Goal: Task Accomplishment & Management: Complete application form

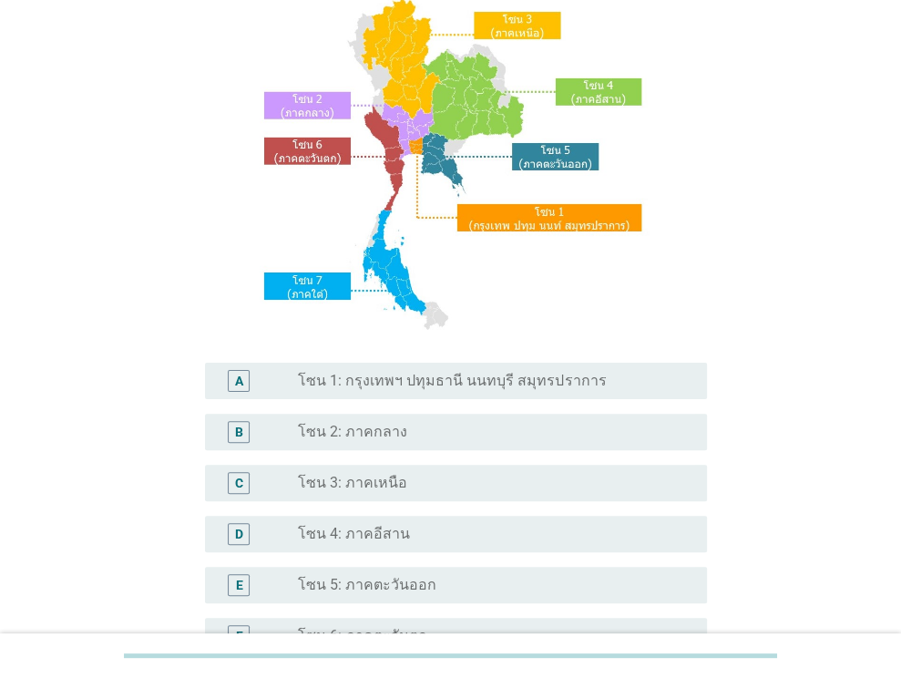
scroll to position [182, 0]
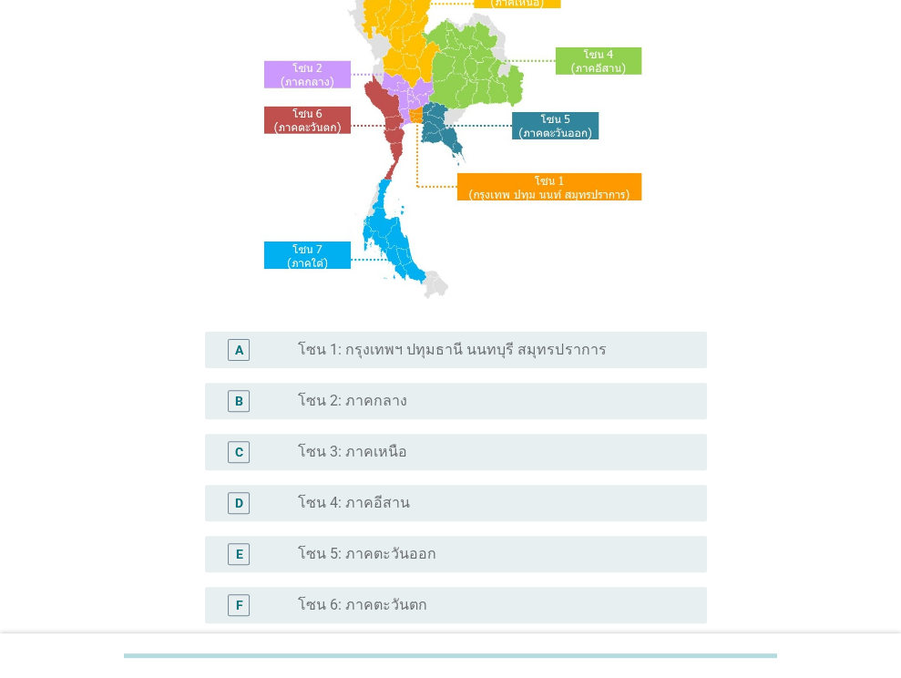
click at [420, 356] on label "โซน 1: กรุงเทพฯ ปทุมธานี นนทบุรี สมุทรปราการ" at bounding box center [452, 350] width 308 height 18
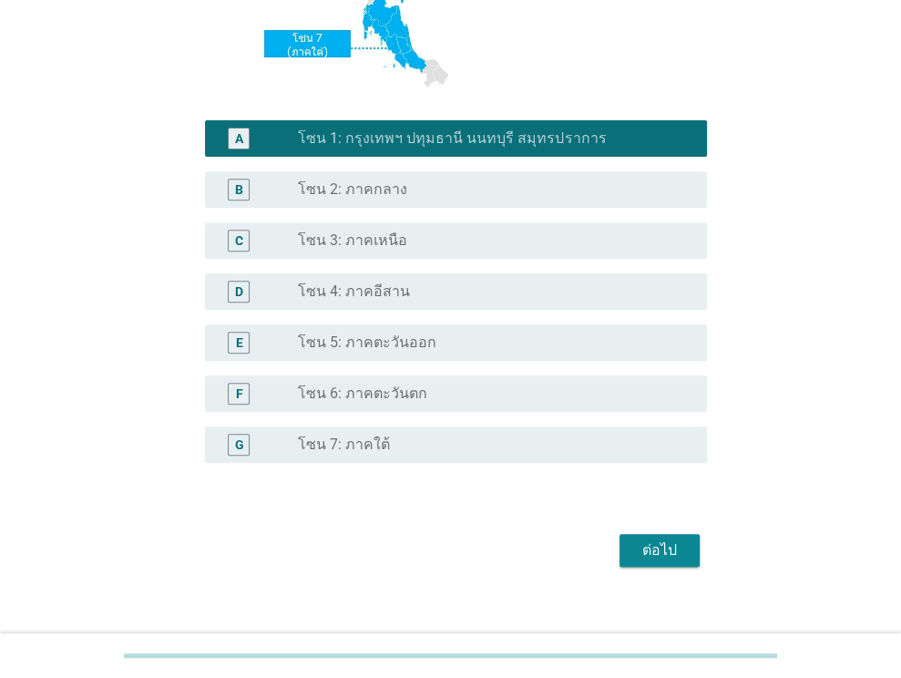
scroll to position [413, 0]
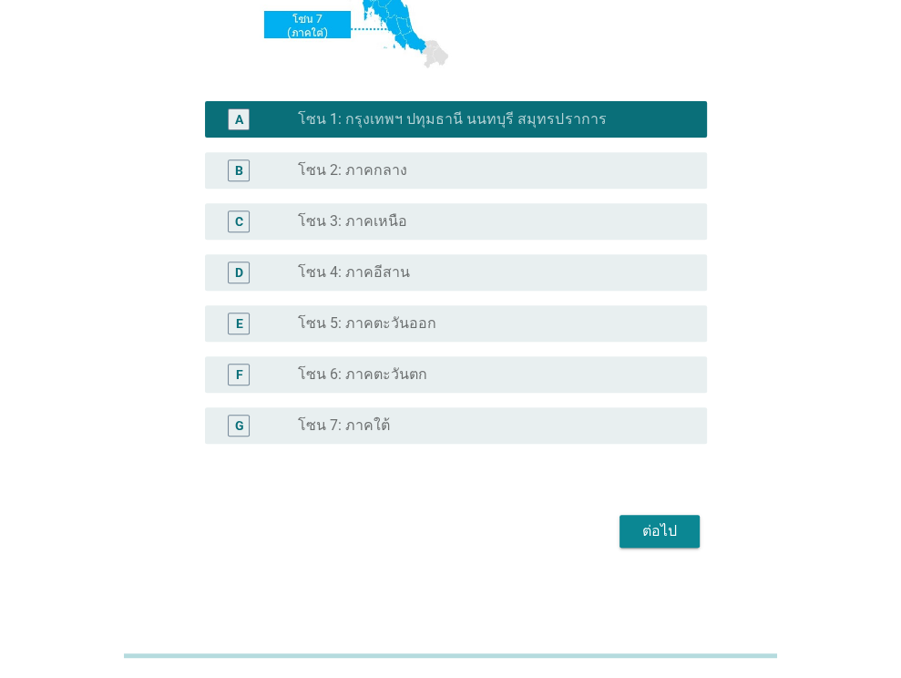
click at [671, 546] on button "ต่อไป" at bounding box center [660, 531] width 80 height 33
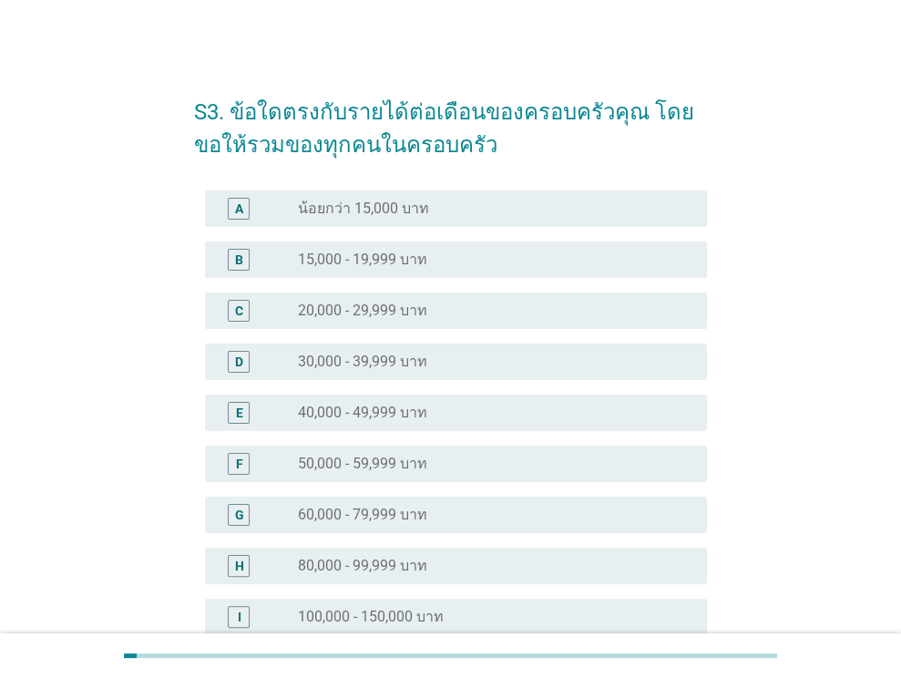
scroll to position [0, 0]
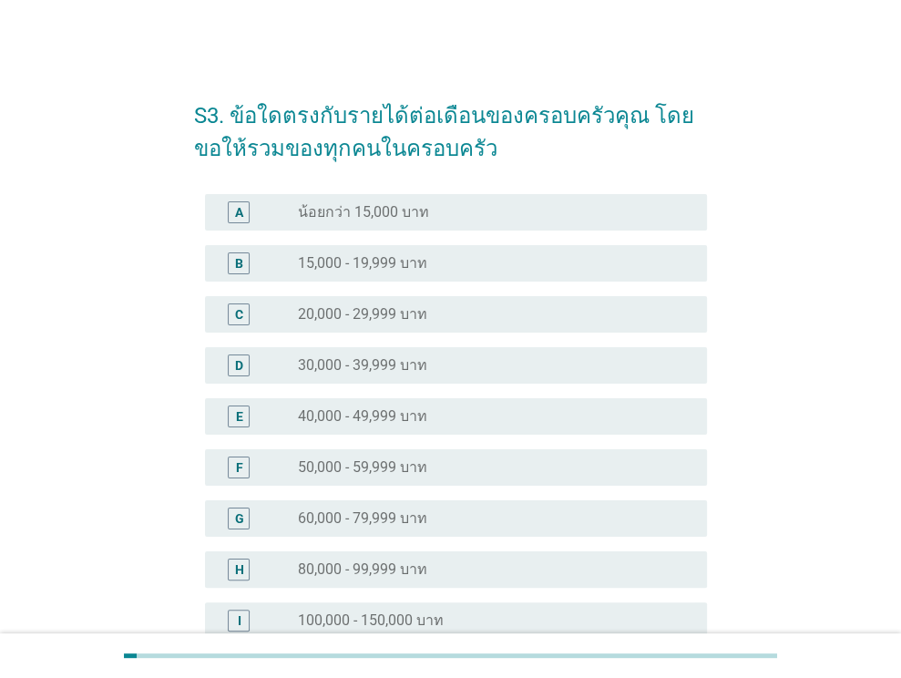
click at [461, 361] on div "radio_button_unchecked 30,000 - 39,999 บาท" at bounding box center [488, 365] width 380 height 18
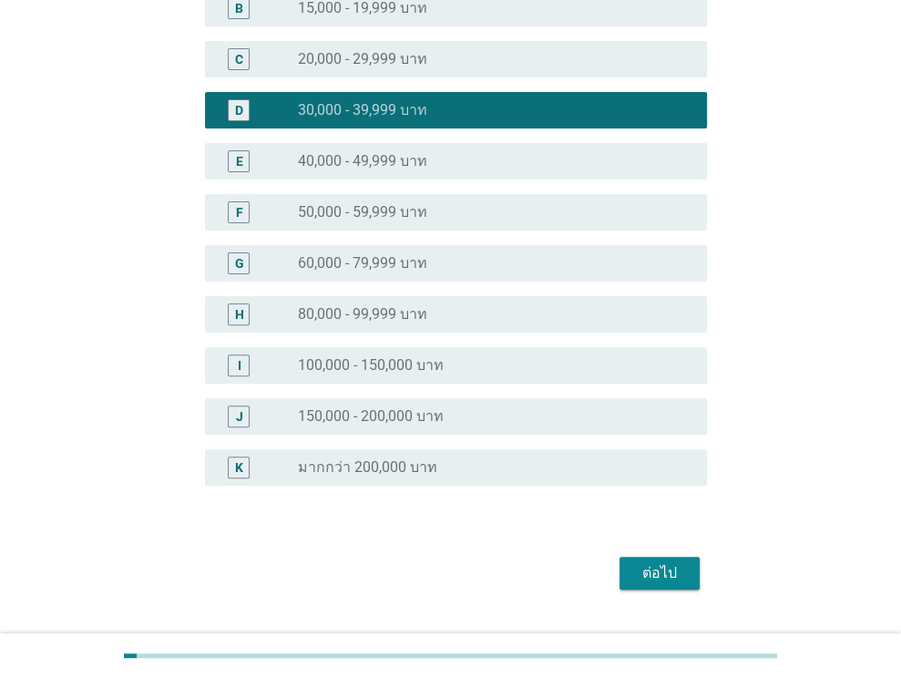
scroll to position [297, 0]
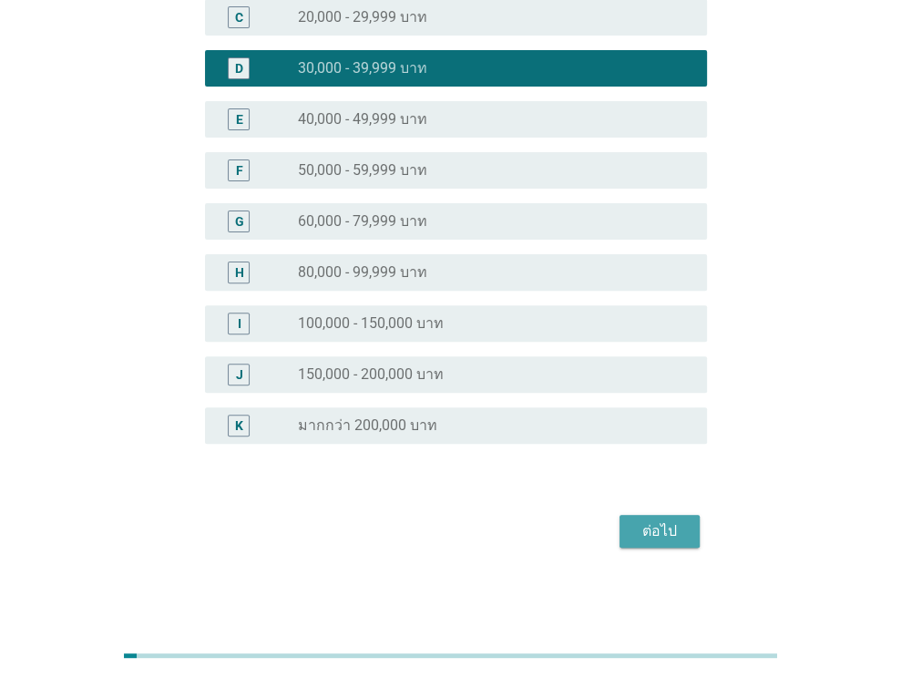
drag, startPoint x: 662, startPoint y: 533, endPoint x: 574, endPoint y: 587, distance: 103.4
click at [663, 533] on div "ต่อไป" at bounding box center [659, 531] width 51 height 22
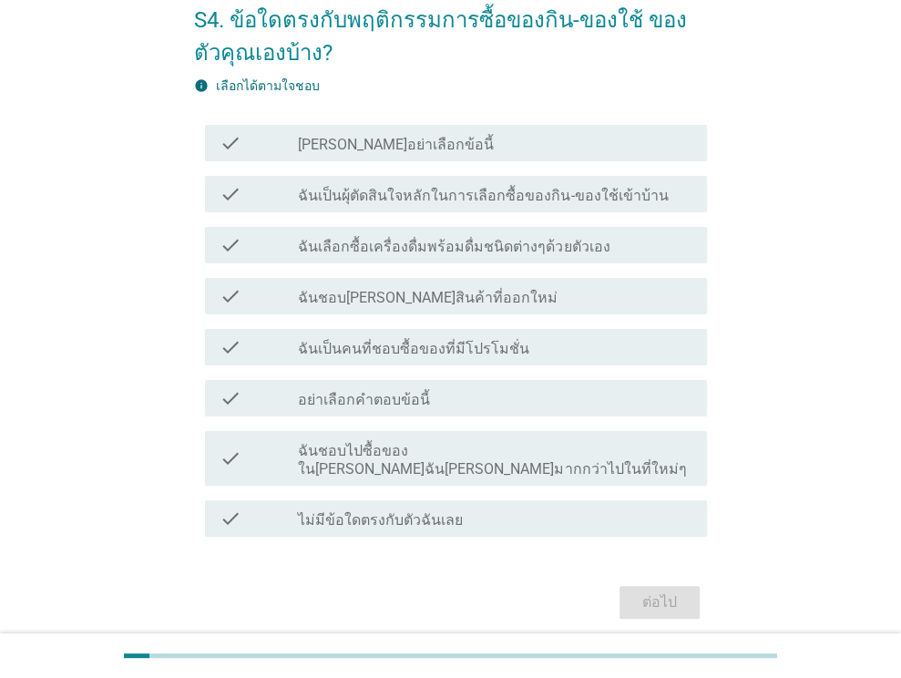
scroll to position [149, 0]
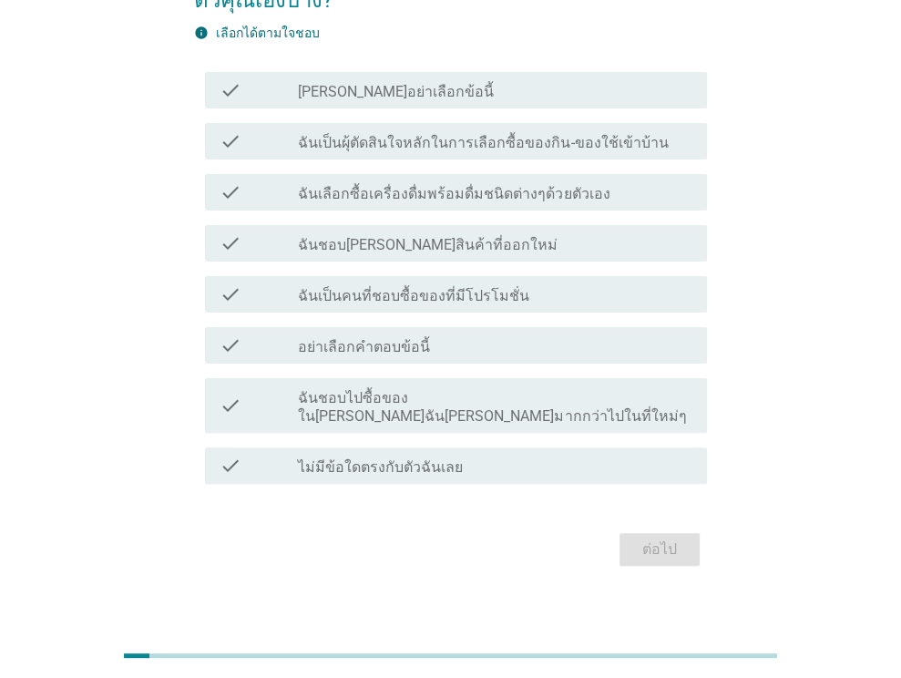
click at [400, 76] on div "check check_box_outline_blank [PERSON_NAME]อย่าเลือกข้อนี้" at bounding box center [456, 90] width 502 height 36
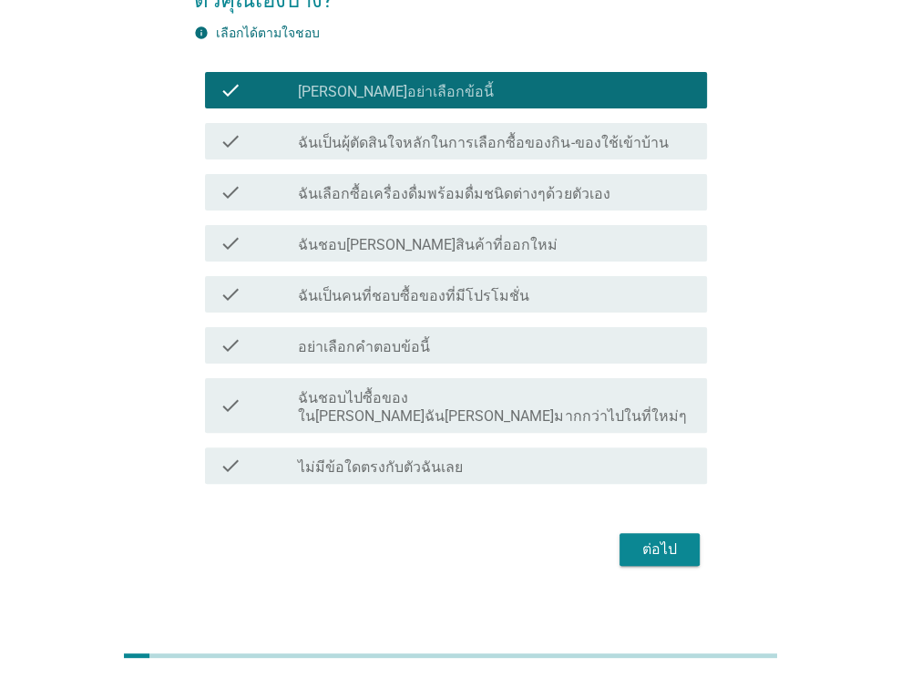
click at [383, 141] on label "ฉันเป็นผุ้ตัดสินใจหลักในการเลือกซื้อของกิน-ของใช้เข้าบ้าน" at bounding box center [483, 143] width 370 height 18
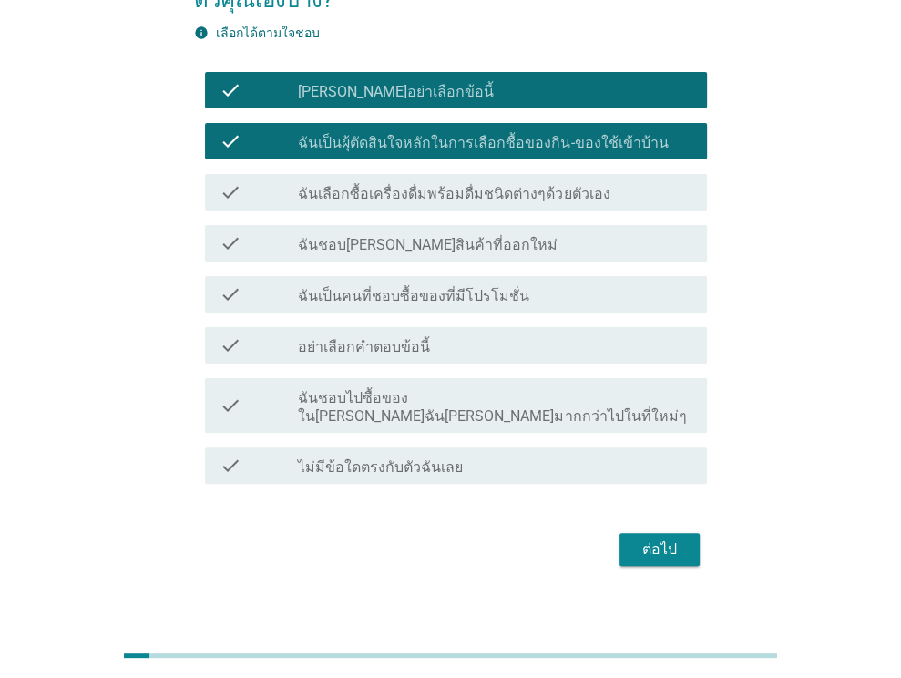
click at [374, 83] on label "[PERSON_NAME]อย่าเลือกข้อนี้" at bounding box center [396, 92] width 196 height 18
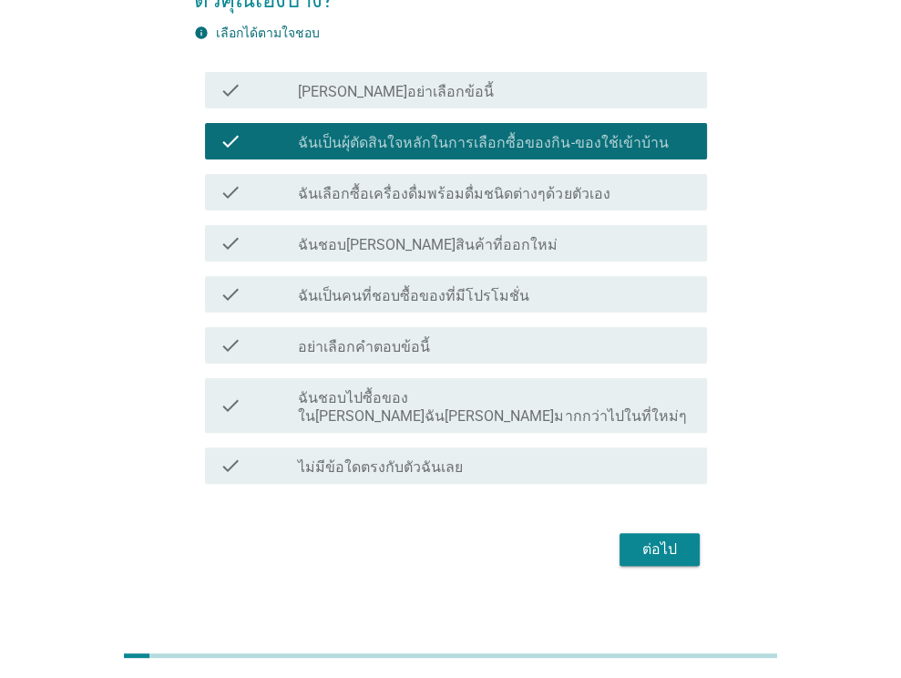
click at [648, 538] on div "ต่อไป" at bounding box center [659, 549] width 51 height 22
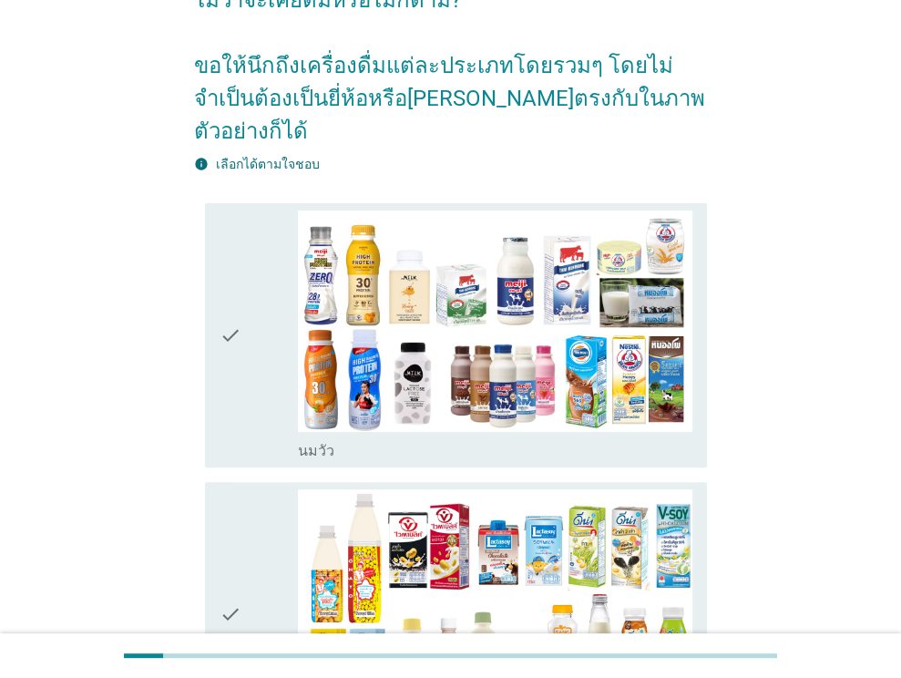
scroll to position [0, 0]
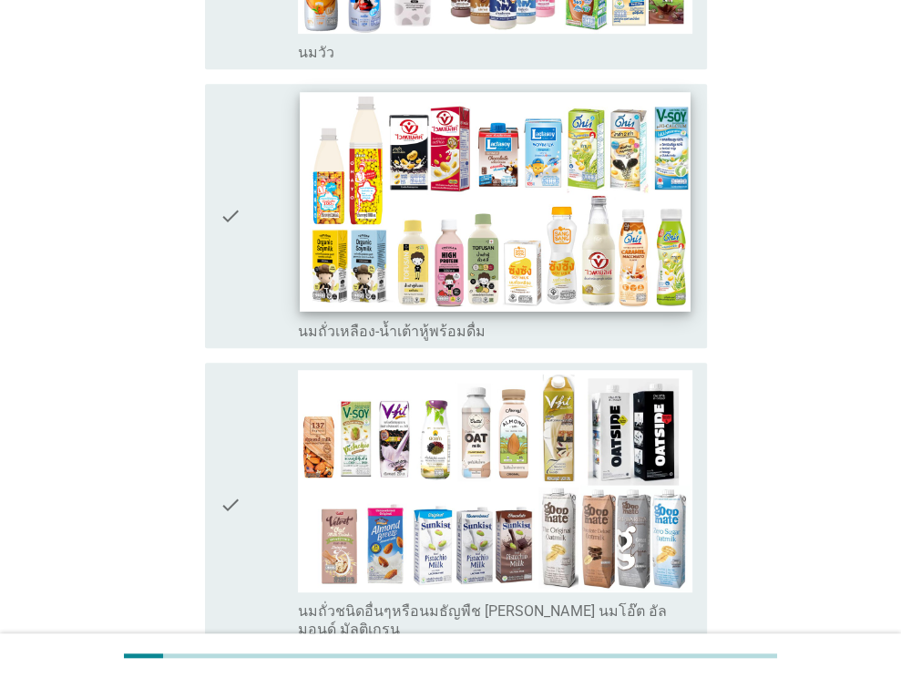
click at [402, 214] on img at bounding box center [496, 202] width 390 height 220
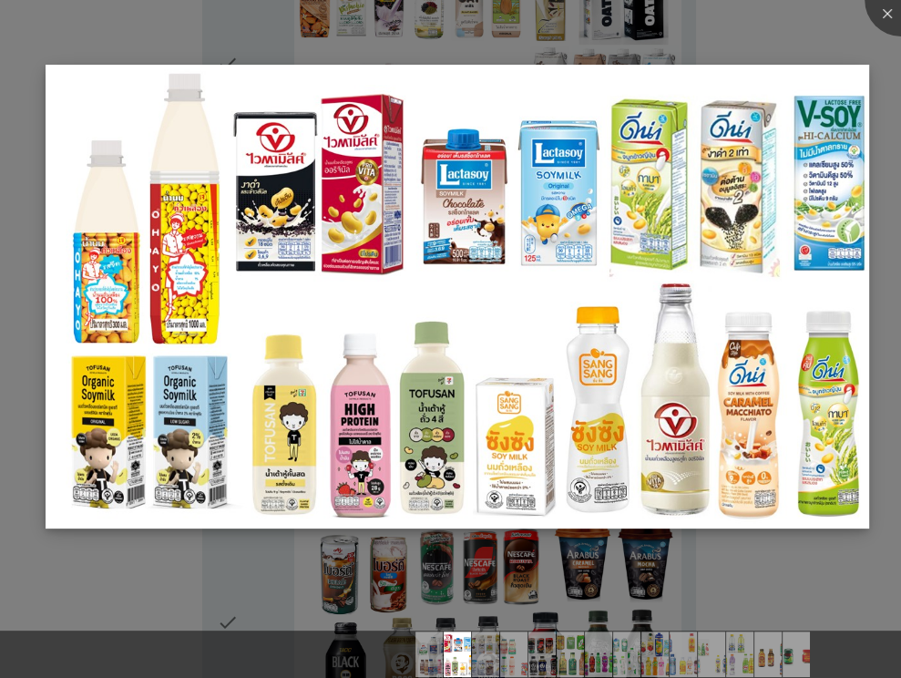
scroll to position [1093, 0]
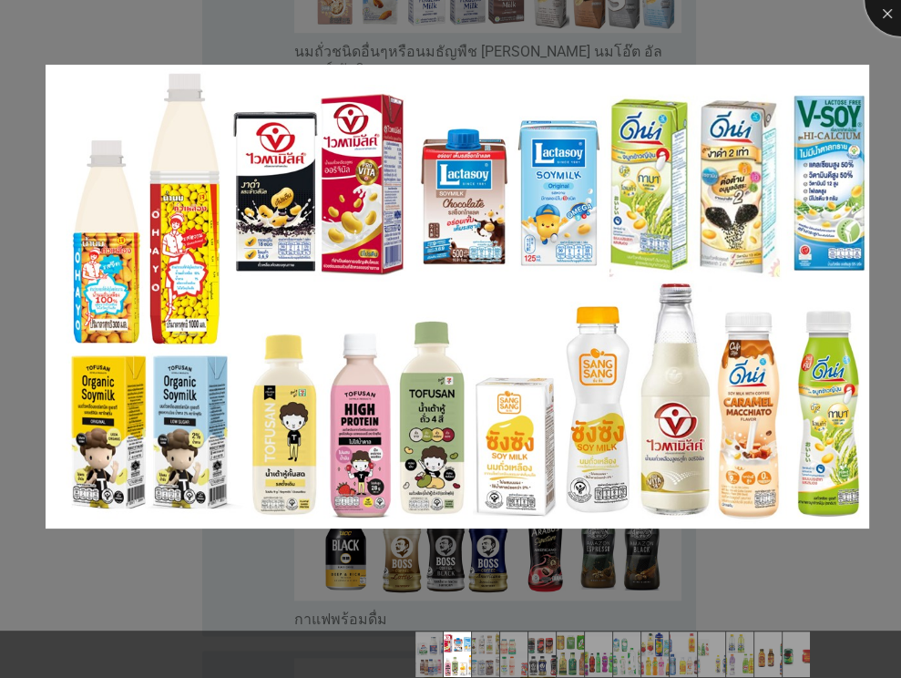
drag, startPoint x: 880, startPoint y: 12, endPoint x: 674, endPoint y: 200, distance: 278.6
click at [881, 11] on div at bounding box center [901, 0] width 73 height 73
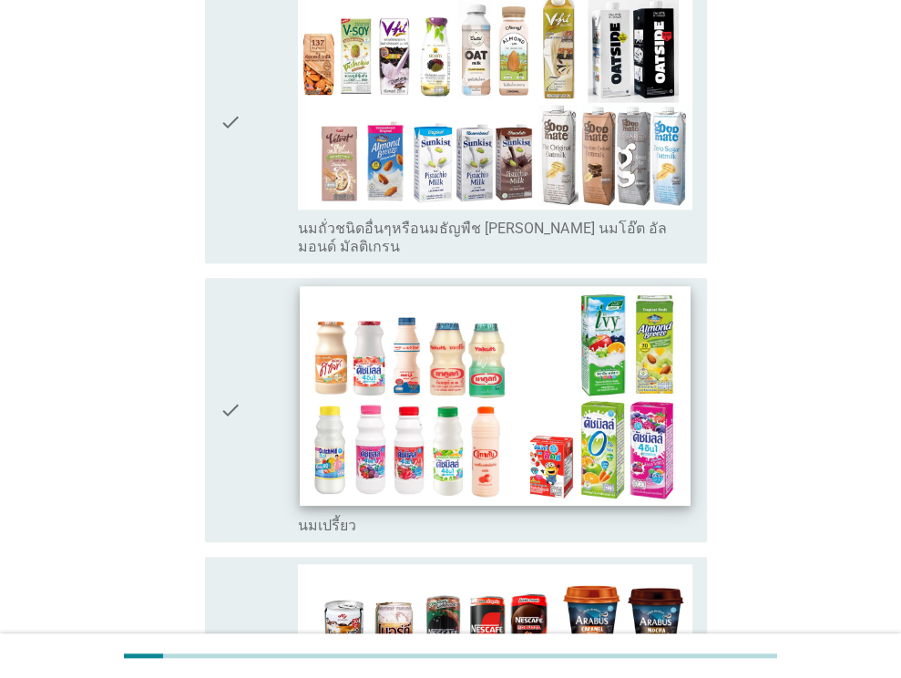
scroll to position [911, 0]
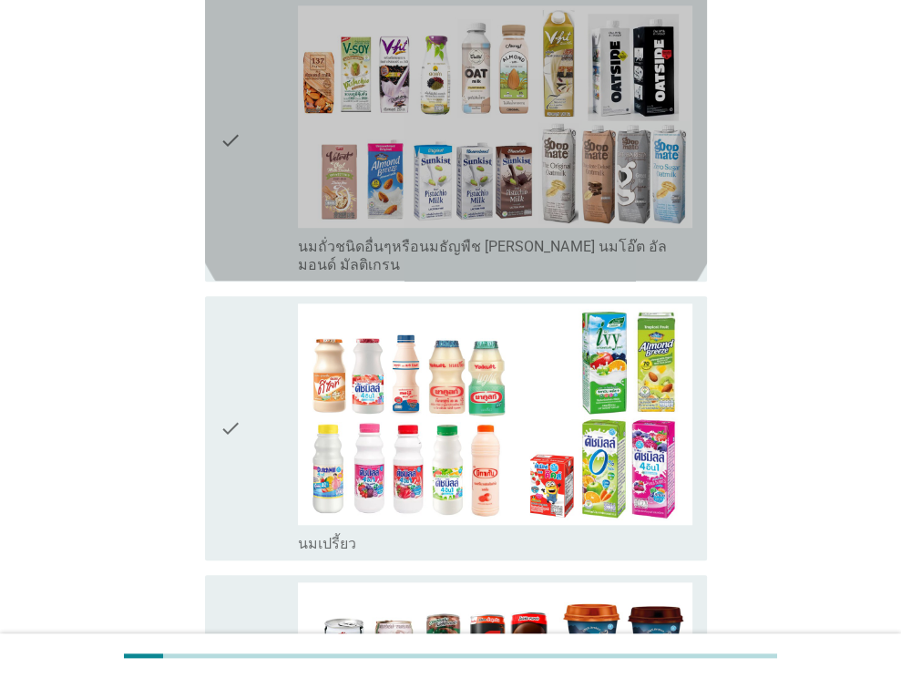
click at [258, 159] on div "check" at bounding box center [259, 139] width 79 height 268
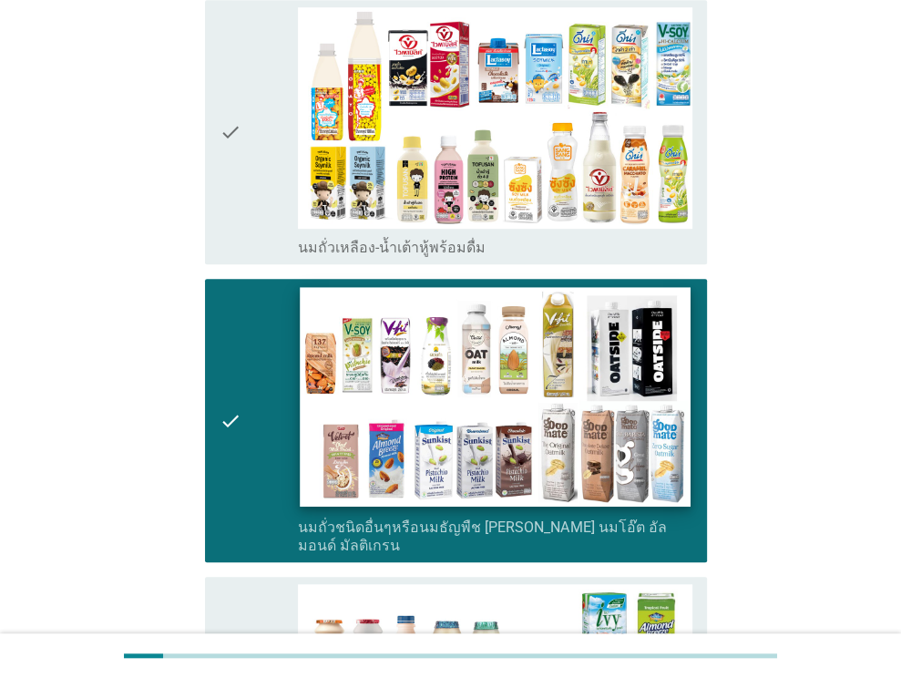
scroll to position [547, 0]
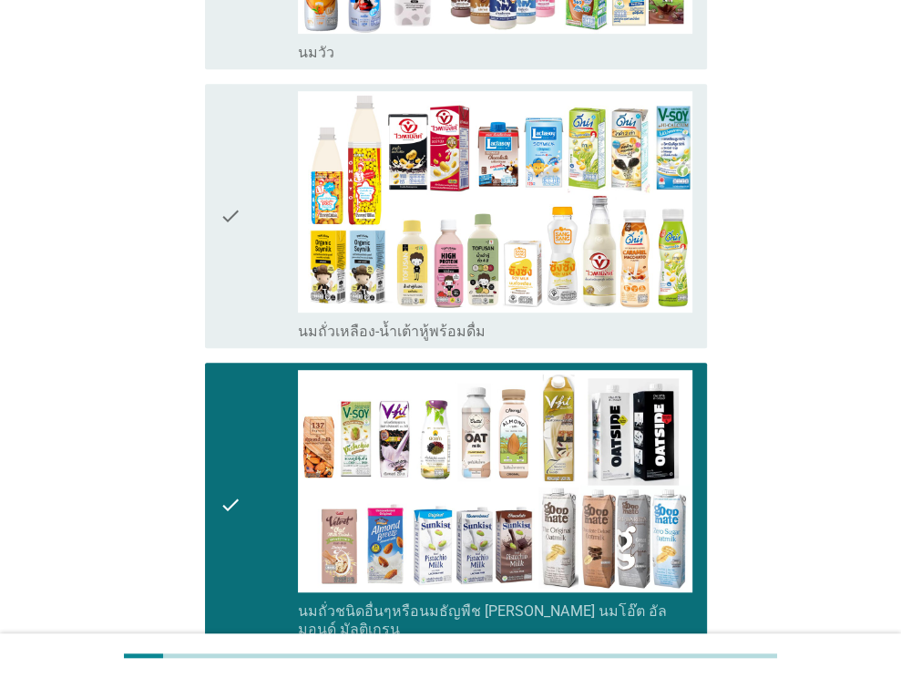
click at [265, 451] on div "check" at bounding box center [259, 504] width 79 height 268
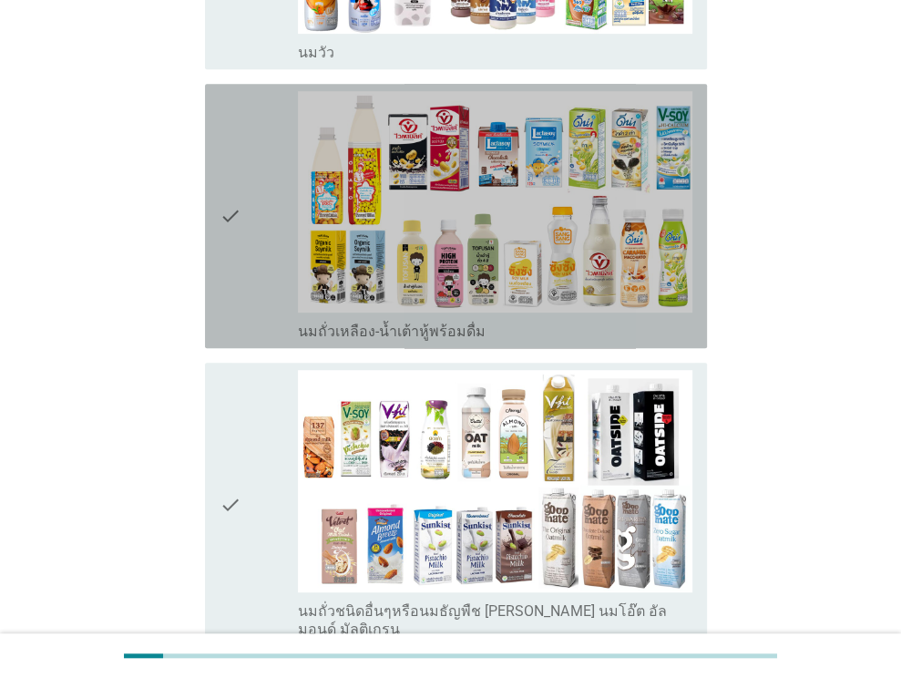
click at [248, 220] on div "check" at bounding box center [259, 216] width 79 height 250
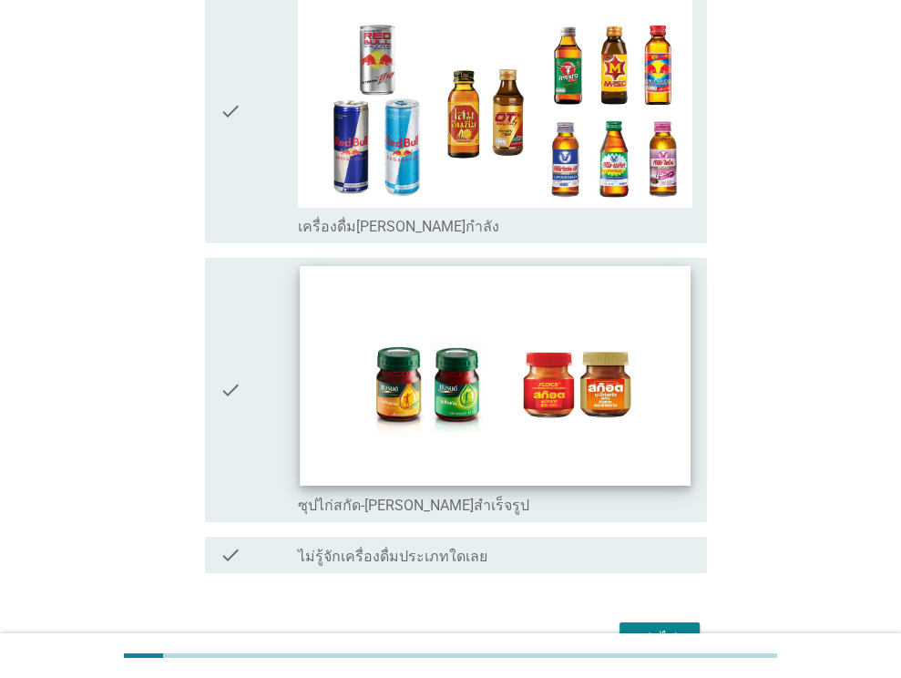
scroll to position [3790, 0]
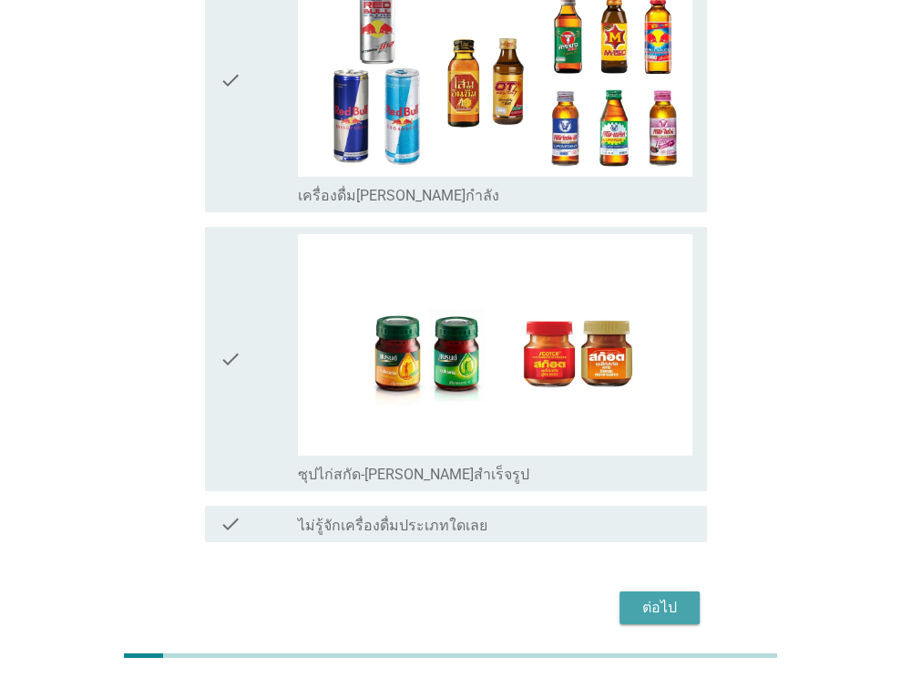
click at [635, 597] on div "ต่อไป" at bounding box center [659, 608] width 51 height 22
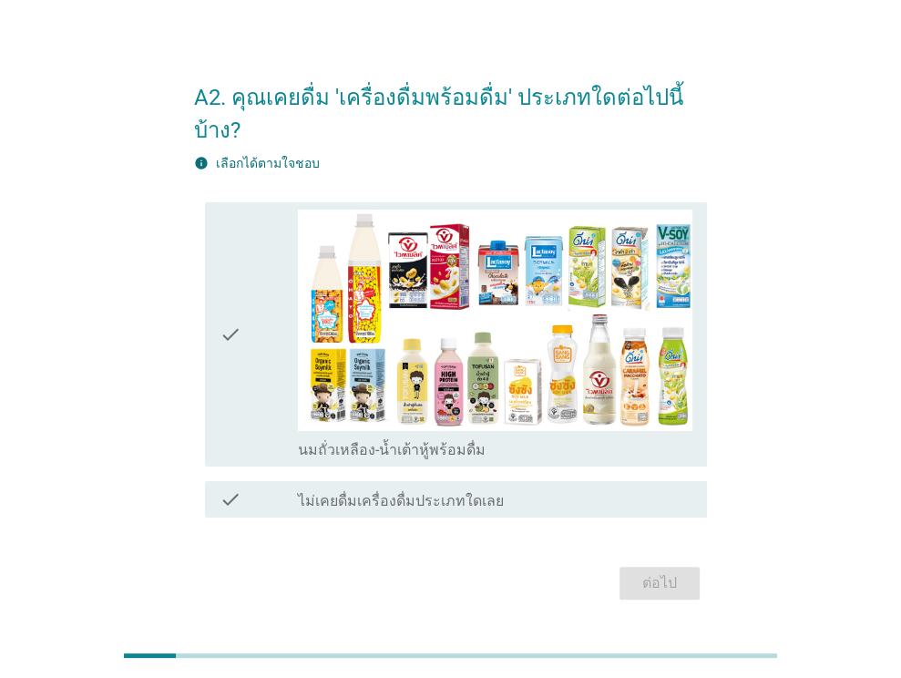
scroll to position [44, 0]
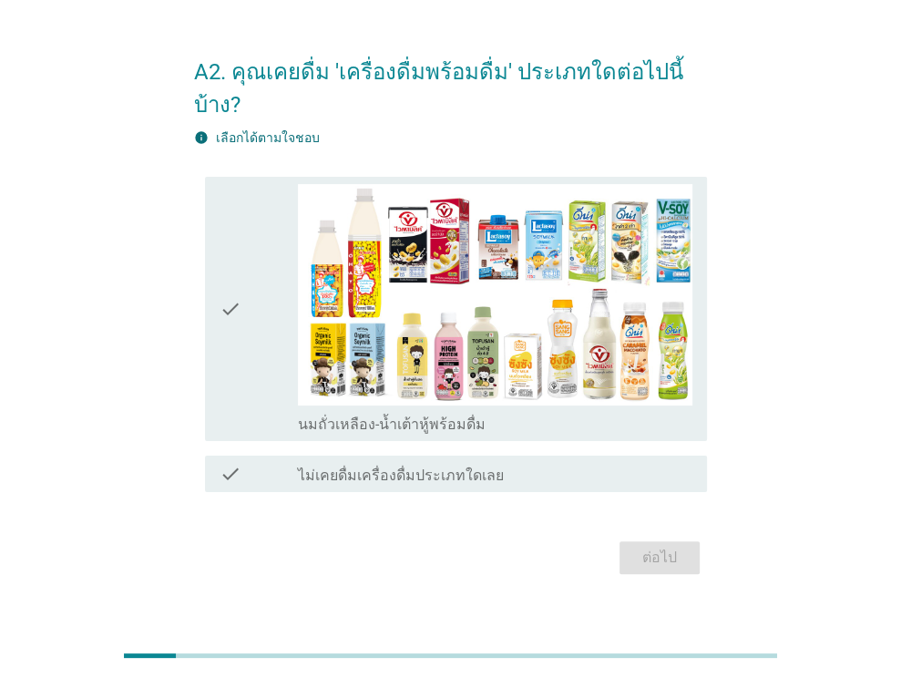
click at [262, 283] on div "check" at bounding box center [259, 309] width 79 height 250
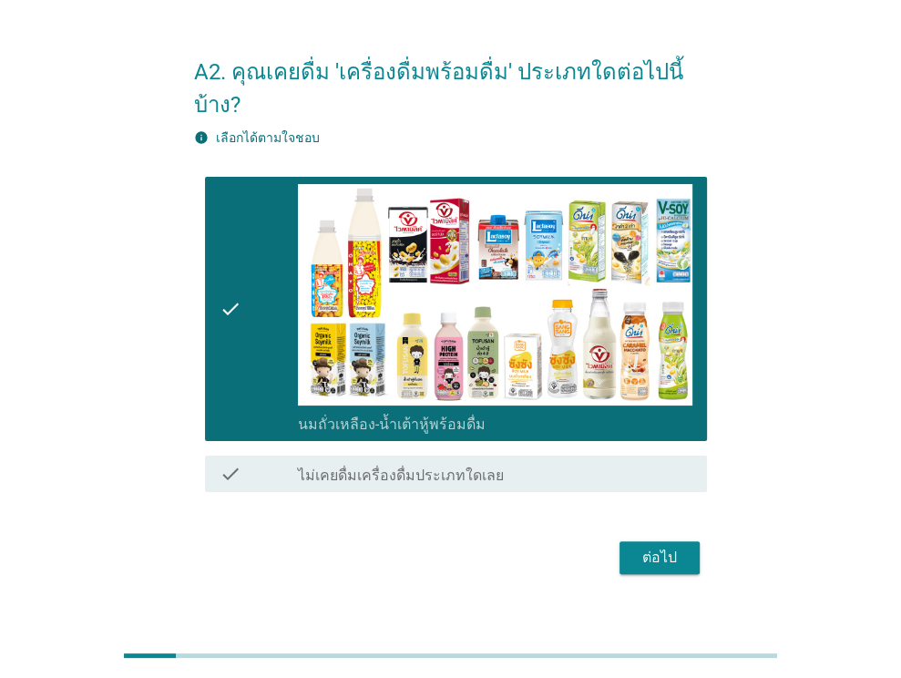
drag, startPoint x: 636, startPoint y: 523, endPoint x: 510, endPoint y: 484, distance: 131.7
click at [636, 547] on div "ต่อไป" at bounding box center [659, 558] width 51 height 22
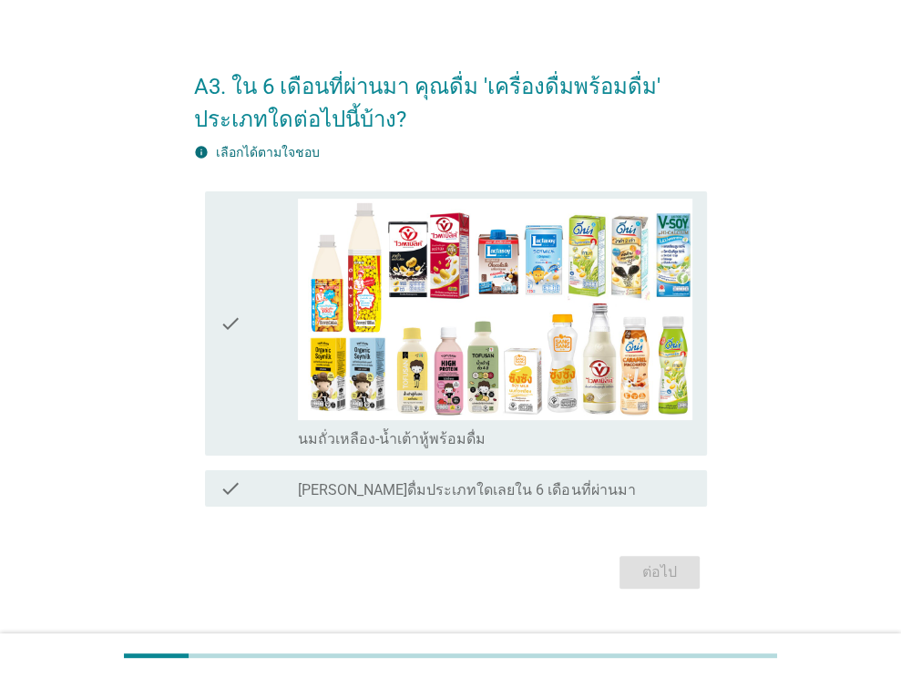
scroll to position [69, 0]
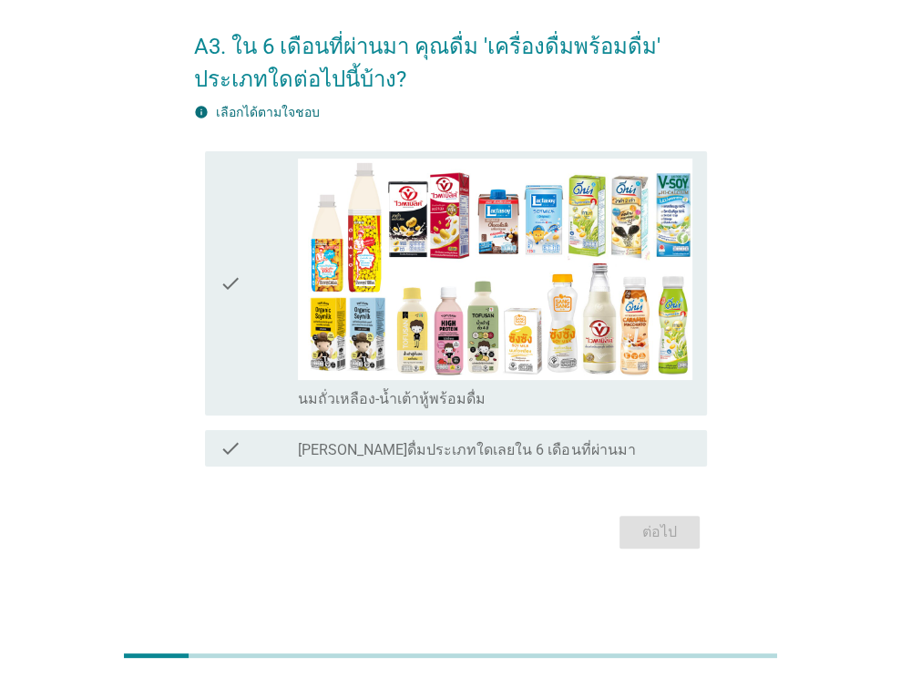
click at [264, 291] on div "check" at bounding box center [259, 284] width 79 height 250
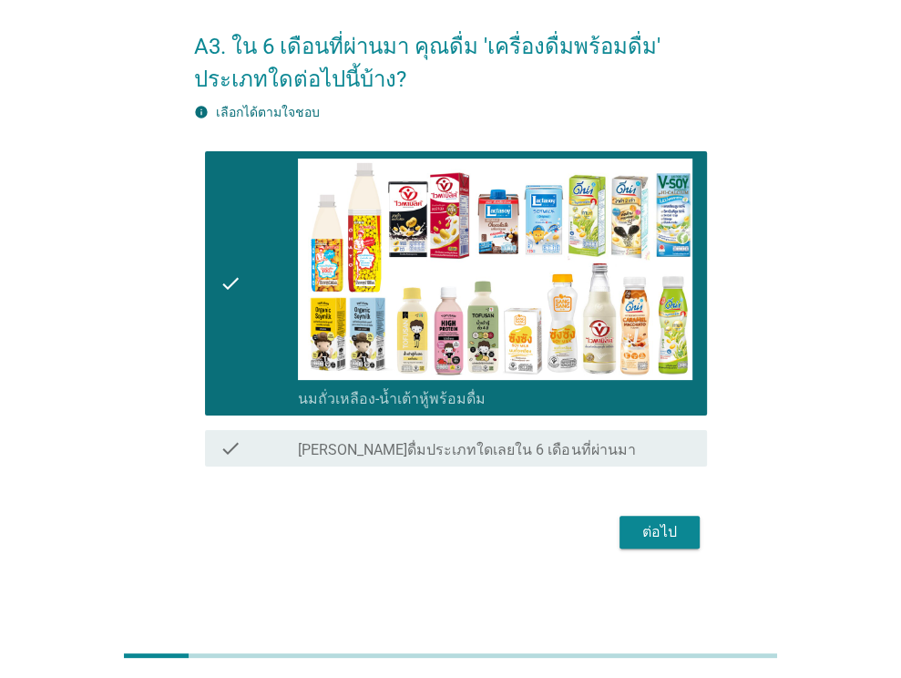
click at [660, 535] on div "ต่อไป" at bounding box center [659, 532] width 51 height 22
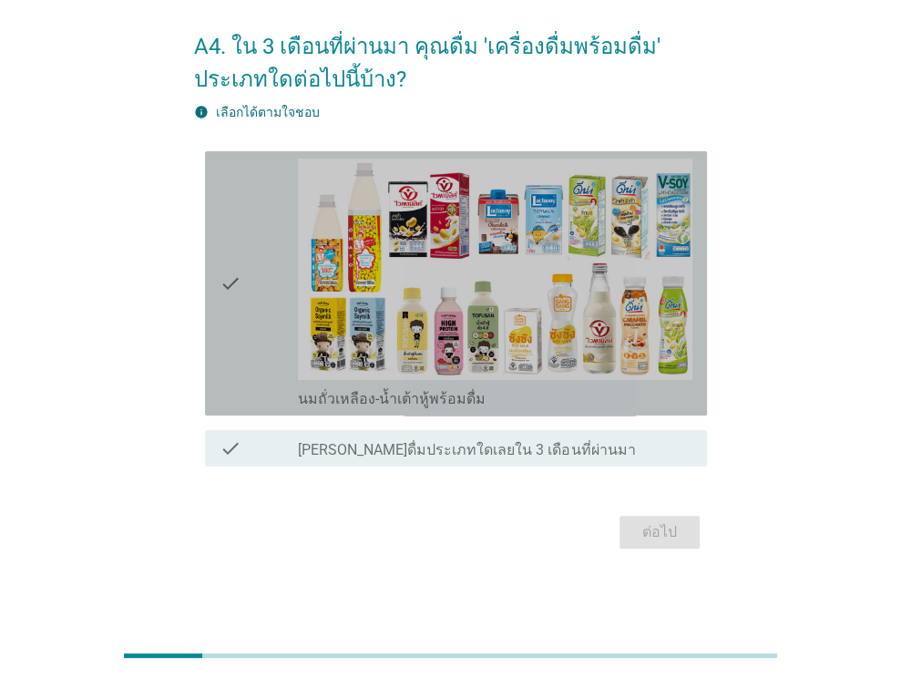
click at [247, 353] on div "check" at bounding box center [259, 284] width 79 height 250
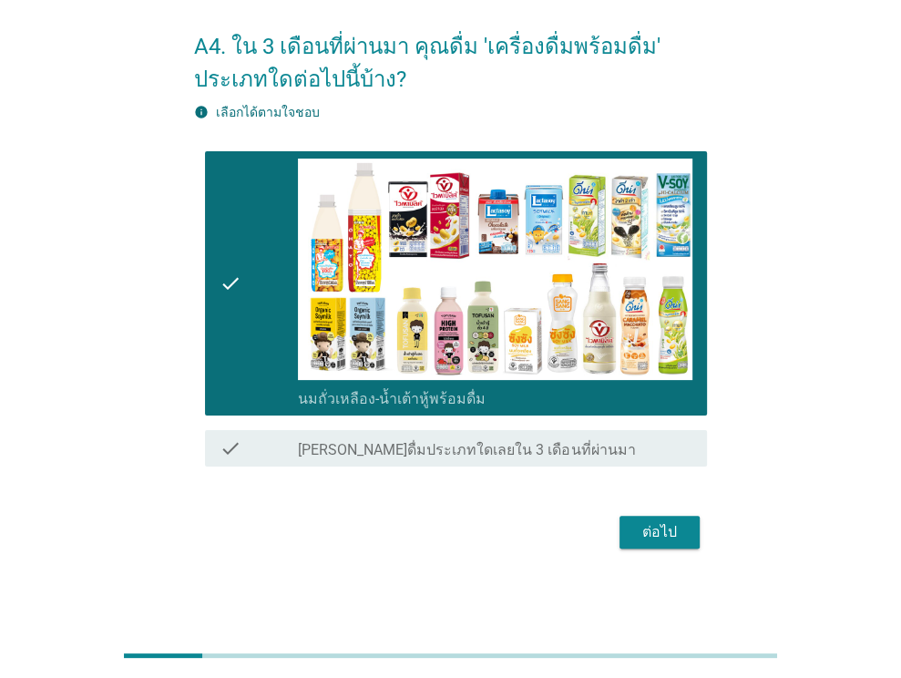
click at [657, 528] on div "ต่อไป" at bounding box center [659, 532] width 51 height 22
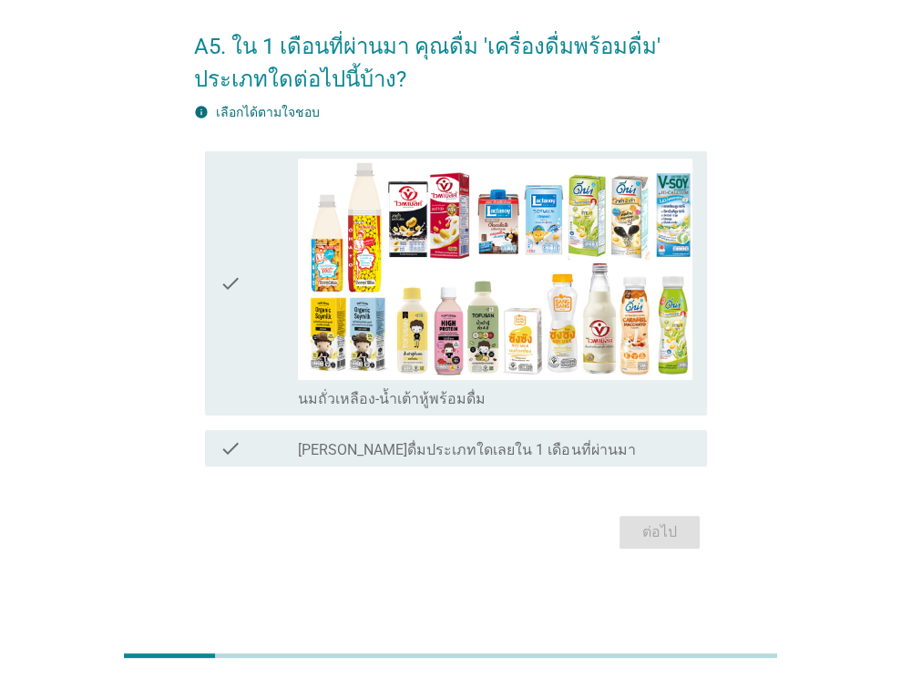
drag, startPoint x: 244, startPoint y: 344, endPoint x: 570, endPoint y: 513, distance: 367.2
click at [244, 343] on div "check" at bounding box center [259, 284] width 79 height 250
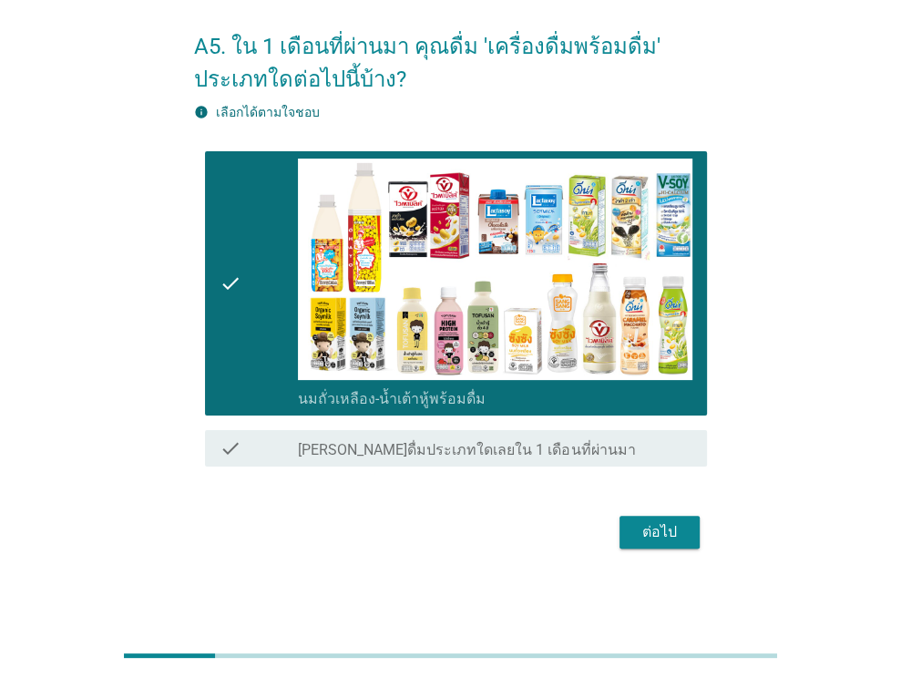
click at [678, 536] on div "ต่อไป" at bounding box center [659, 532] width 51 height 22
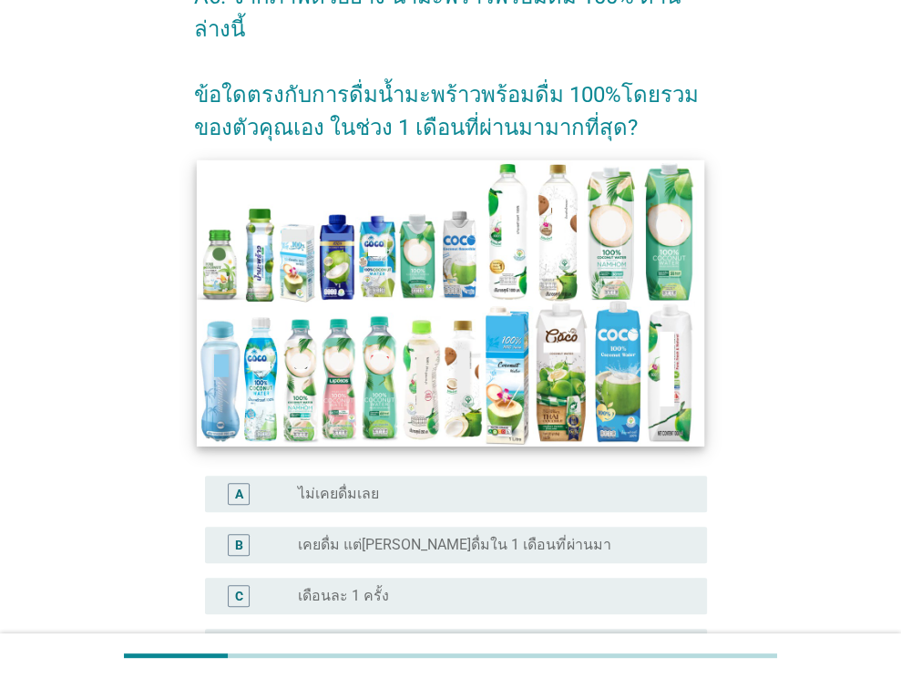
scroll to position [182, 0]
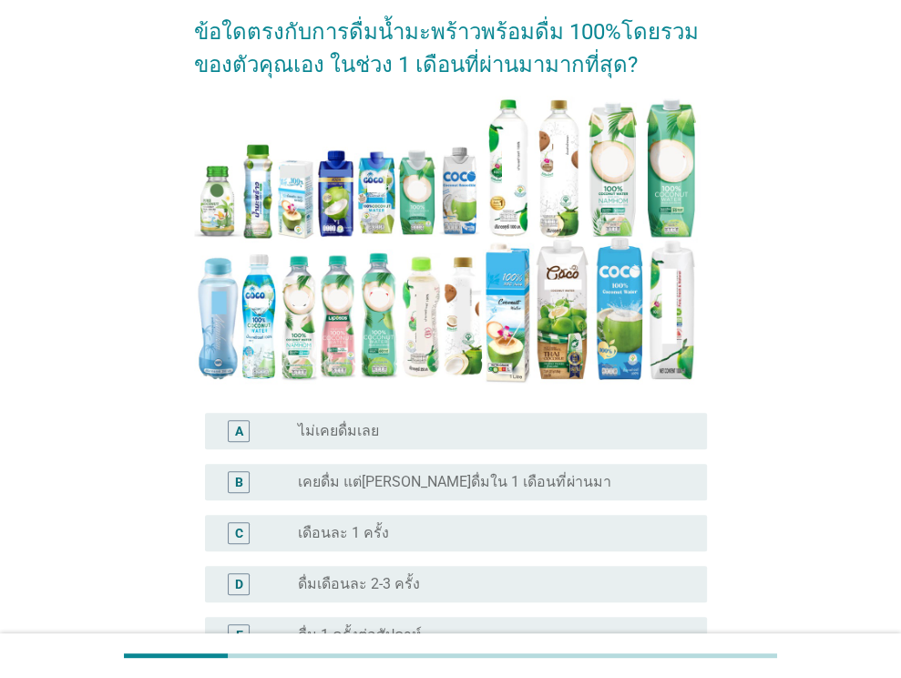
click at [337, 422] on label "ไม่เคยดื่มเลย" at bounding box center [338, 431] width 81 height 18
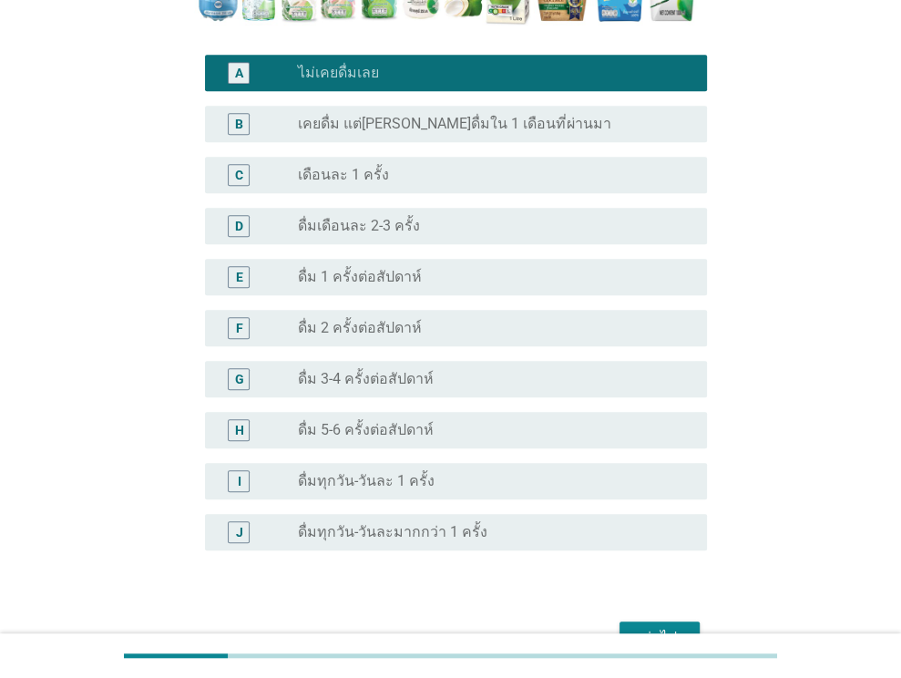
scroll to position [615, 0]
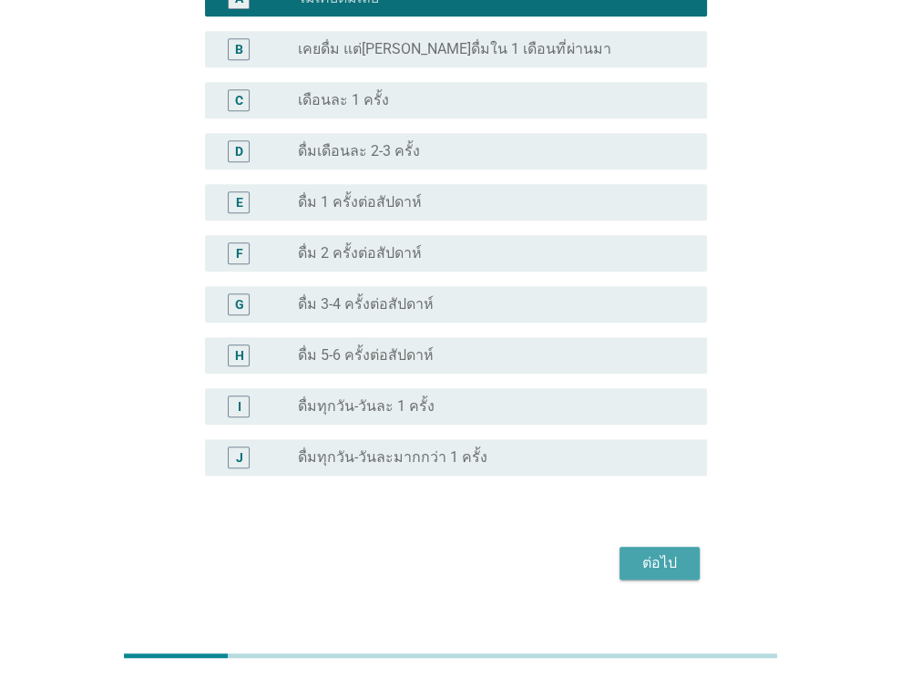
click at [641, 552] on div "ต่อไป" at bounding box center [659, 563] width 51 height 22
